Goal: Navigation & Orientation: Find specific page/section

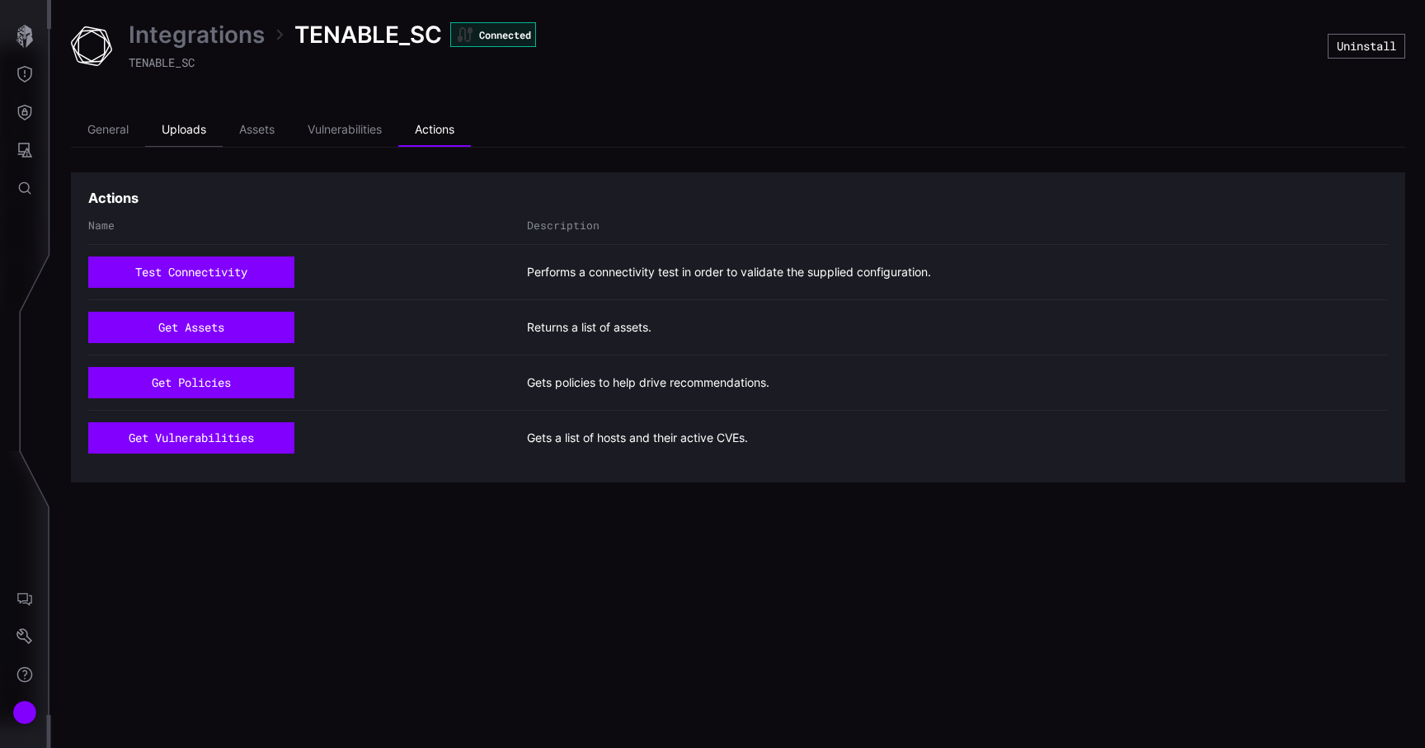
click at [206, 139] on li "Uploads" at bounding box center [184, 130] width 78 height 33
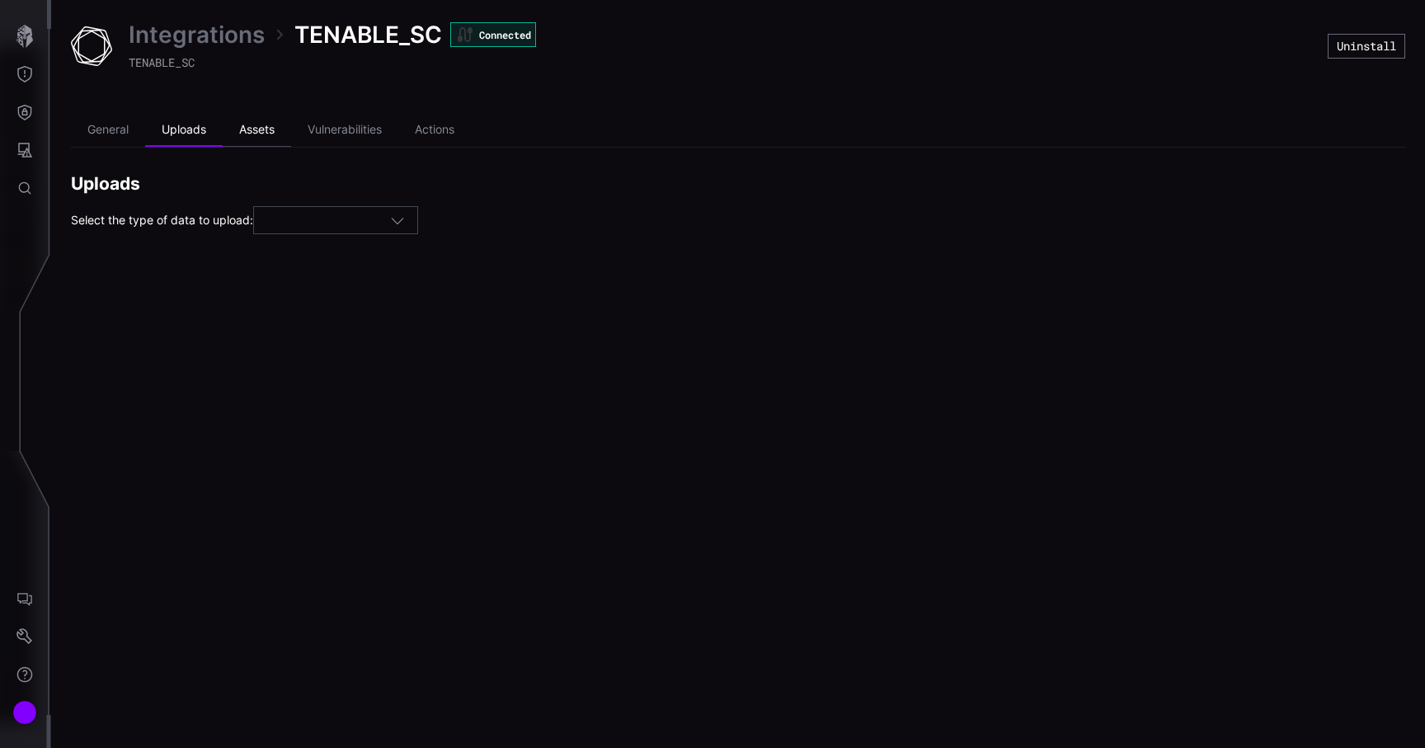
click at [268, 128] on li "Assets" at bounding box center [257, 130] width 68 height 33
